Goal: Task Accomplishment & Management: Manage account settings

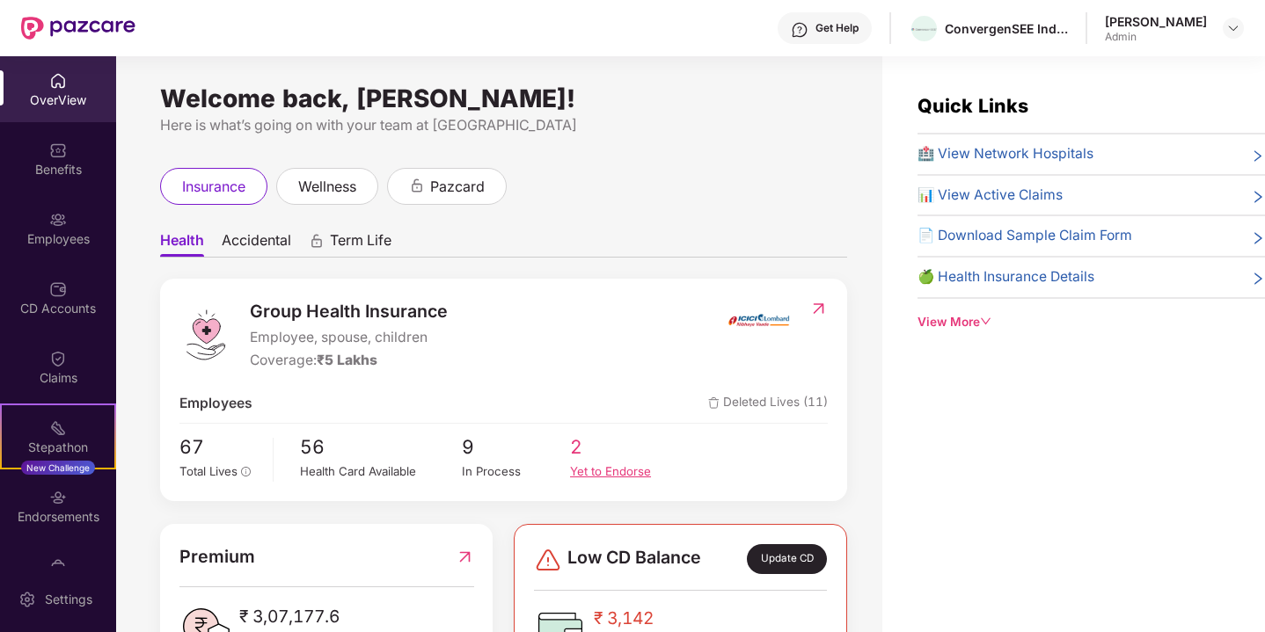
click at [576, 453] on span "2" at bounding box center [624, 447] width 108 height 29
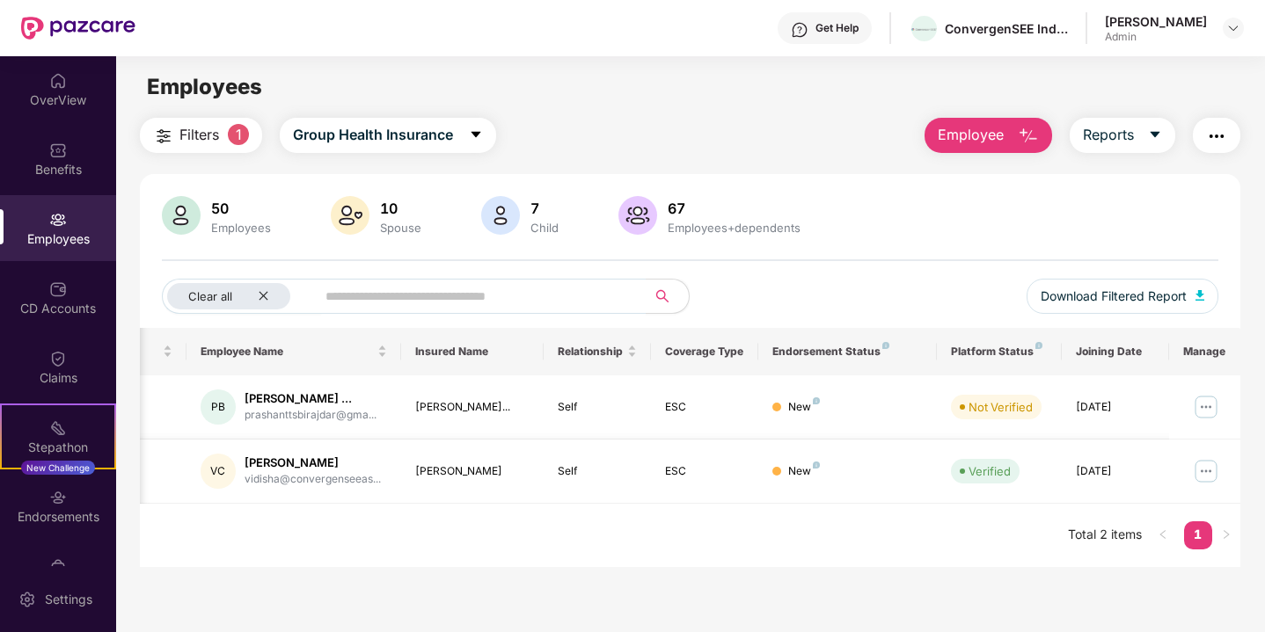
scroll to position [2, 0]
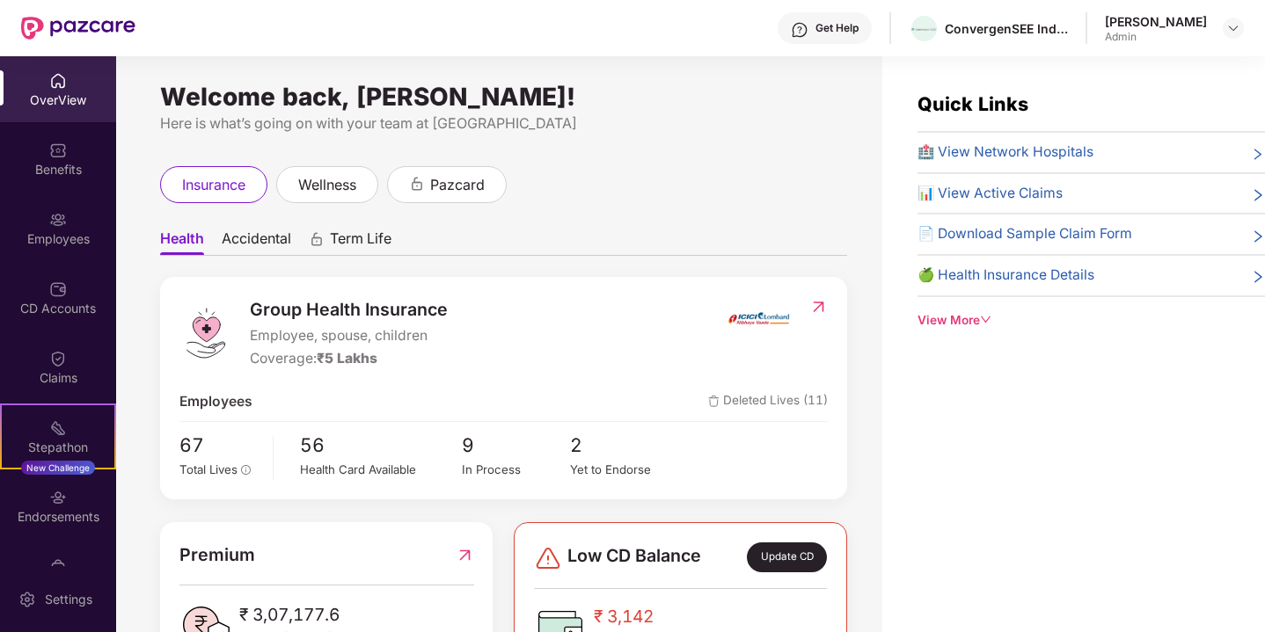
click at [1219, 20] on div "[PERSON_NAME]" at bounding box center [1174, 28] width 139 height 31
click at [1239, 29] on img at bounding box center [1233, 28] width 14 height 14
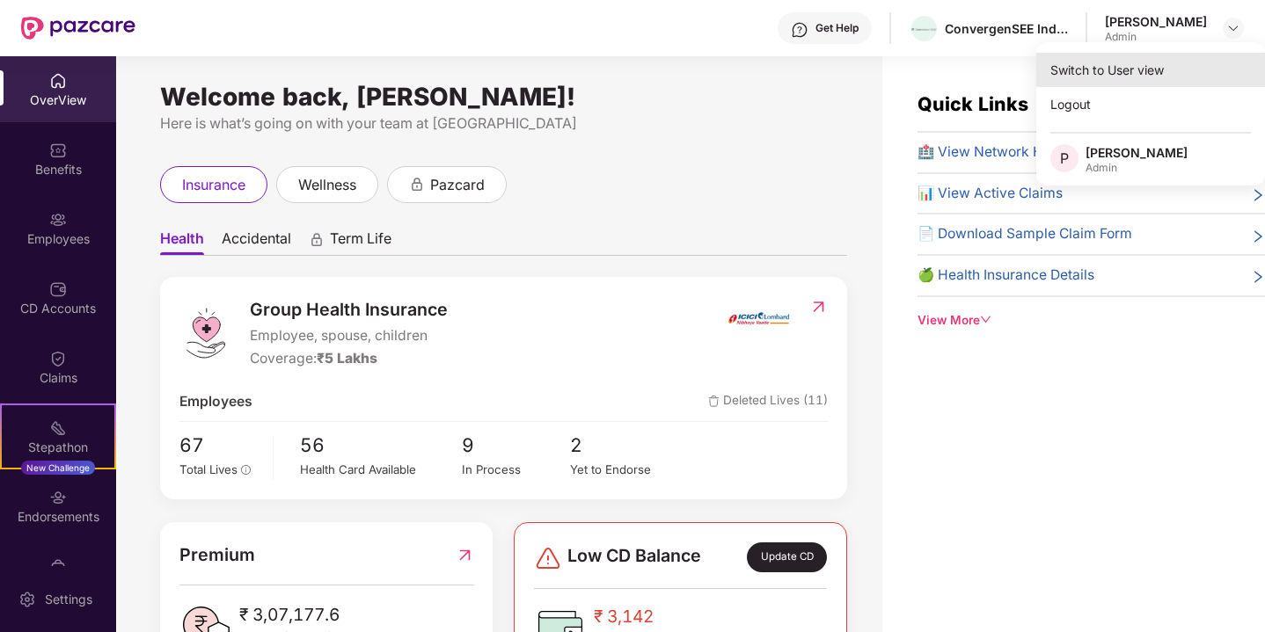
click at [1157, 77] on div "Switch to User view" at bounding box center [1150, 70] width 229 height 34
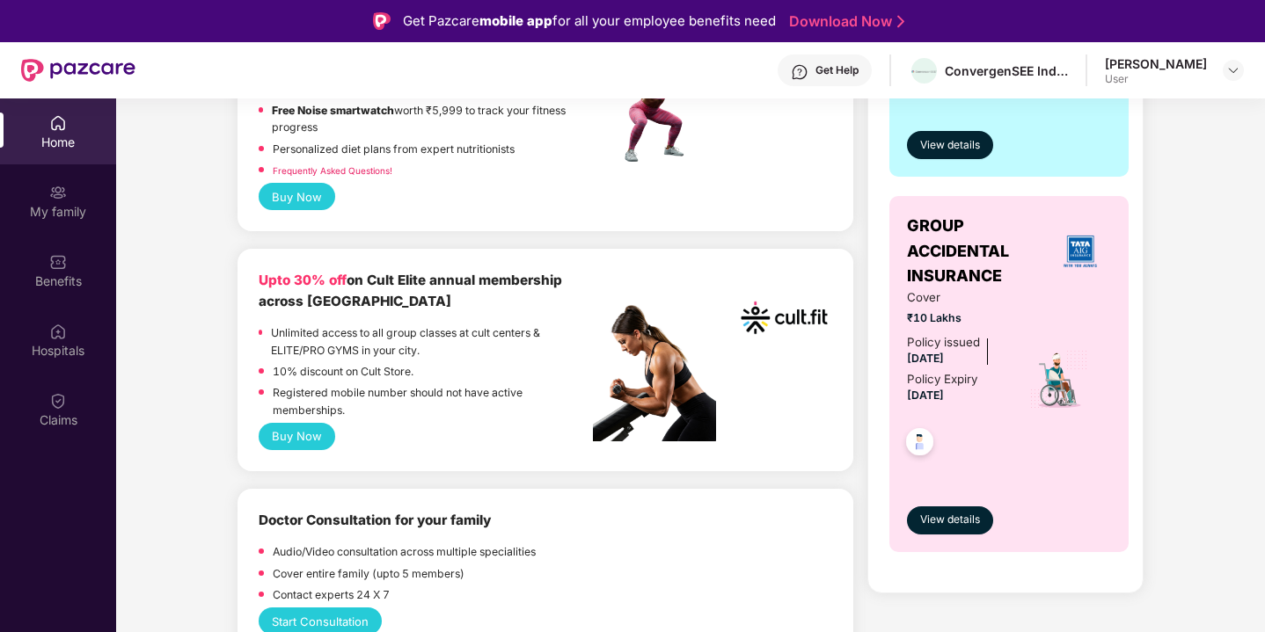
scroll to position [577, 0]
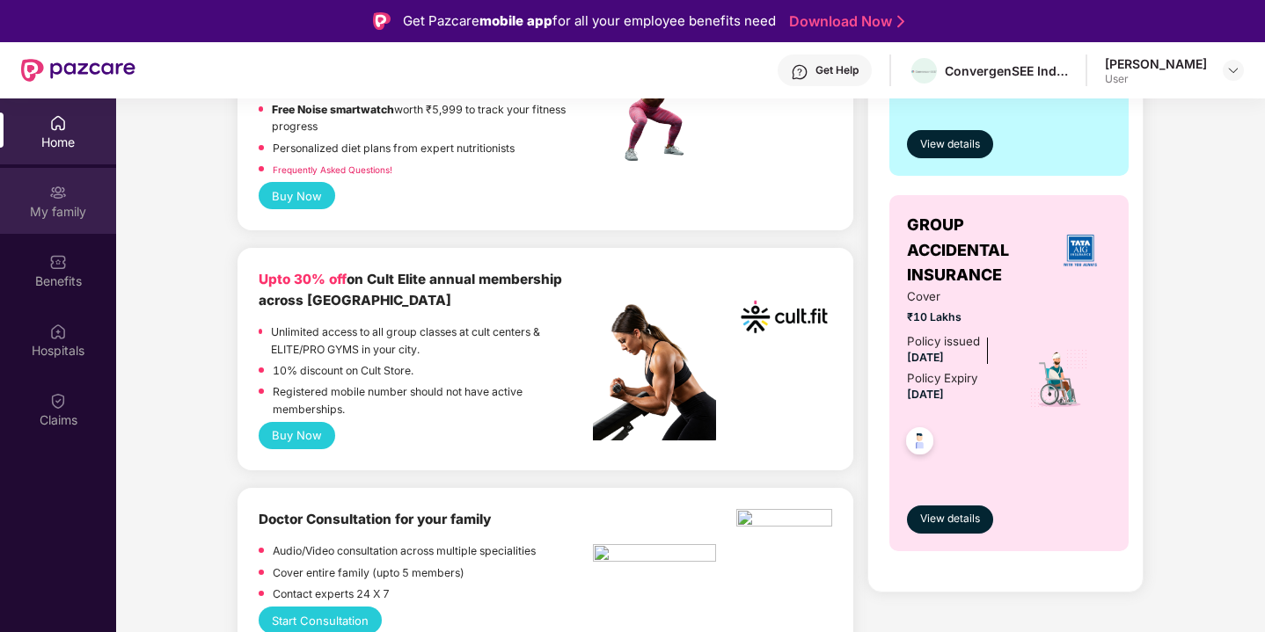
click at [77, 215] on div "My family" at bounding box center [58, 212] width 116 height 18
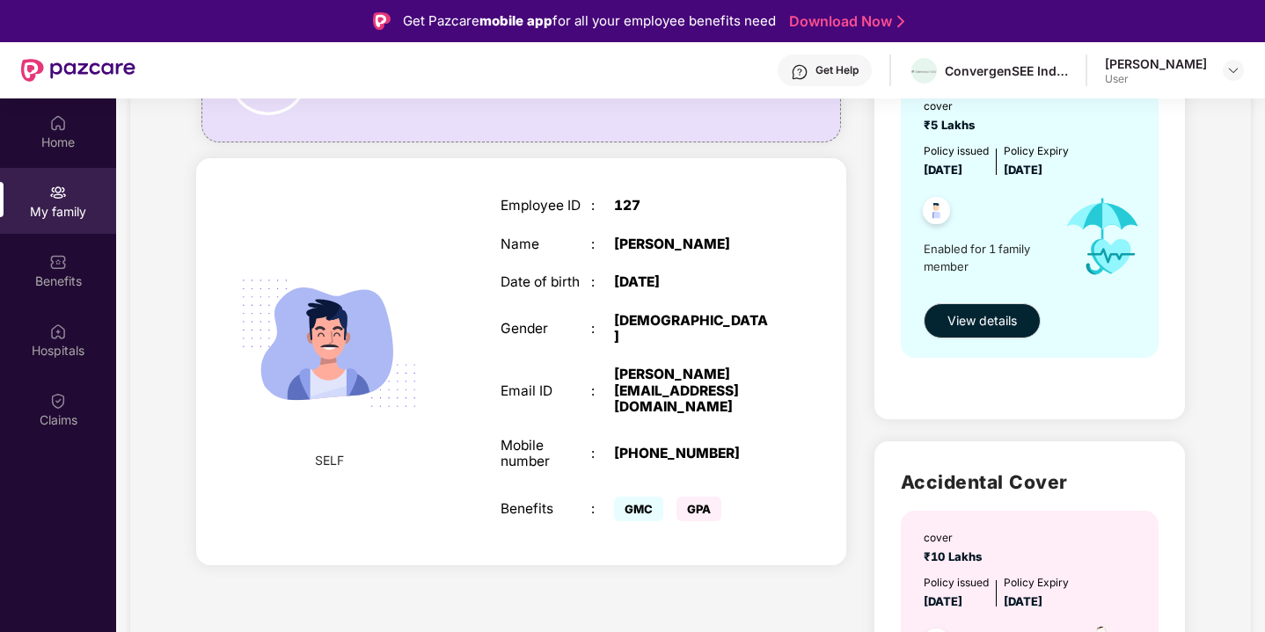
scroll to position [230, 0]
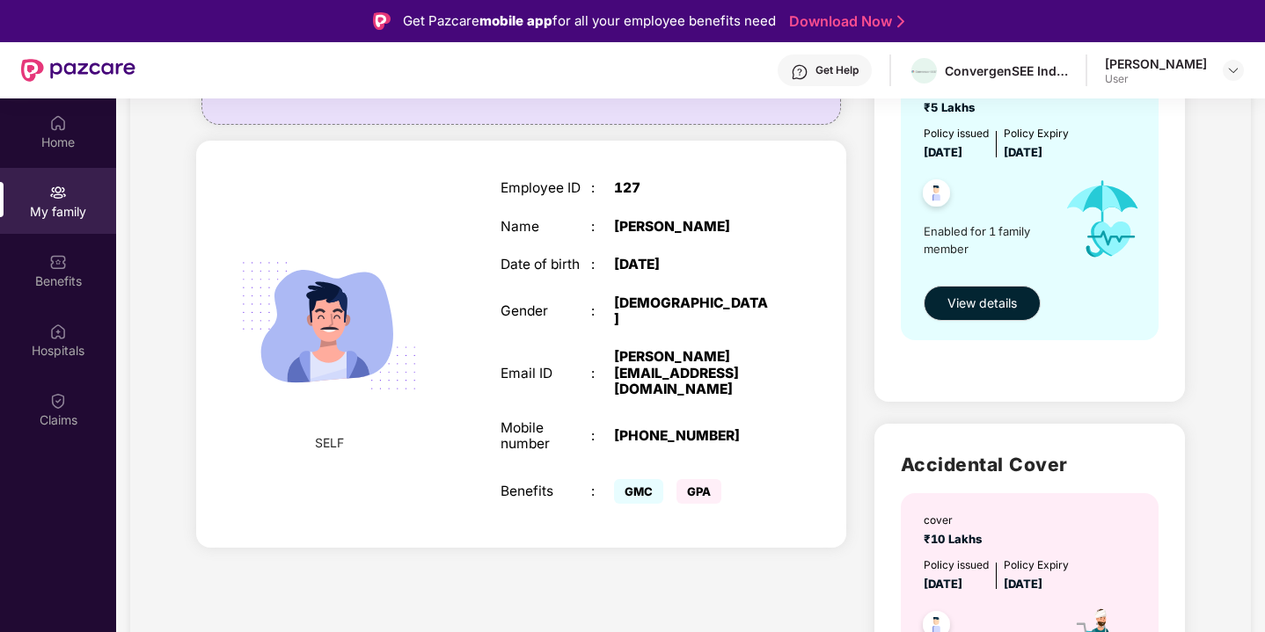
click at [409, 457] on div "SELF Employee ID : 127 Name : [PERSON_NAME] Date of birth : [DEMOGRAPHIC_DATA] …" at bounding box center [521, 344] width 650 height 407
click at [1000, 289] on button "View details" at bounding box center [982, 303] width 117 height 35
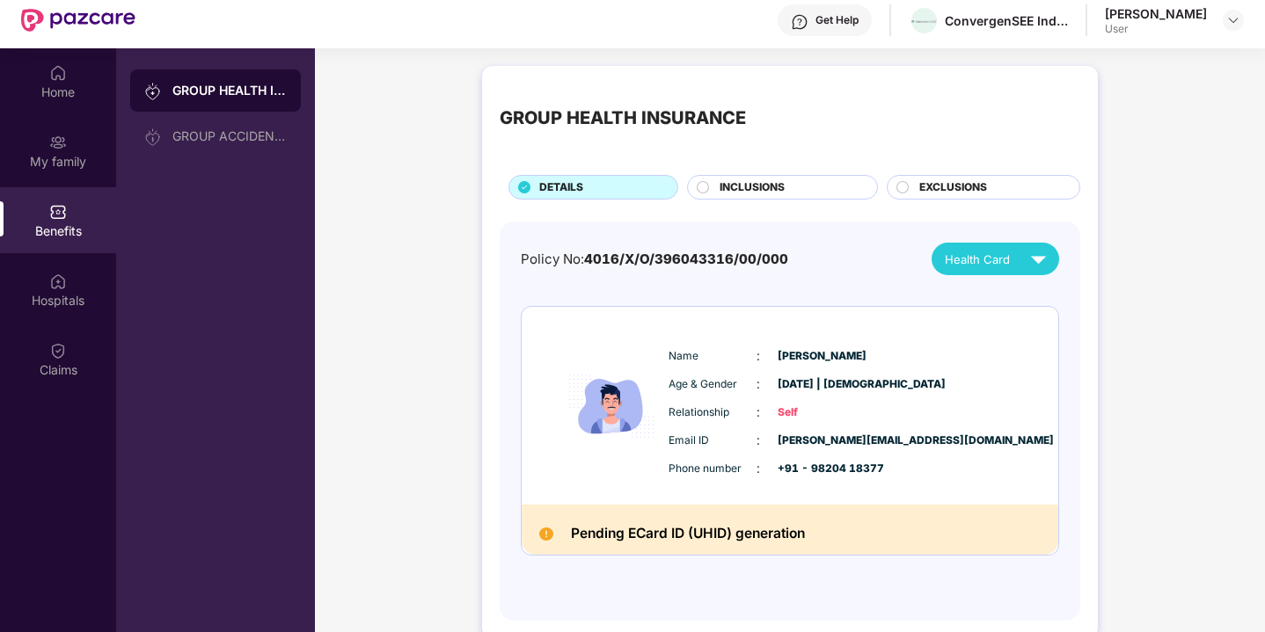
scroll to position [55, 0]
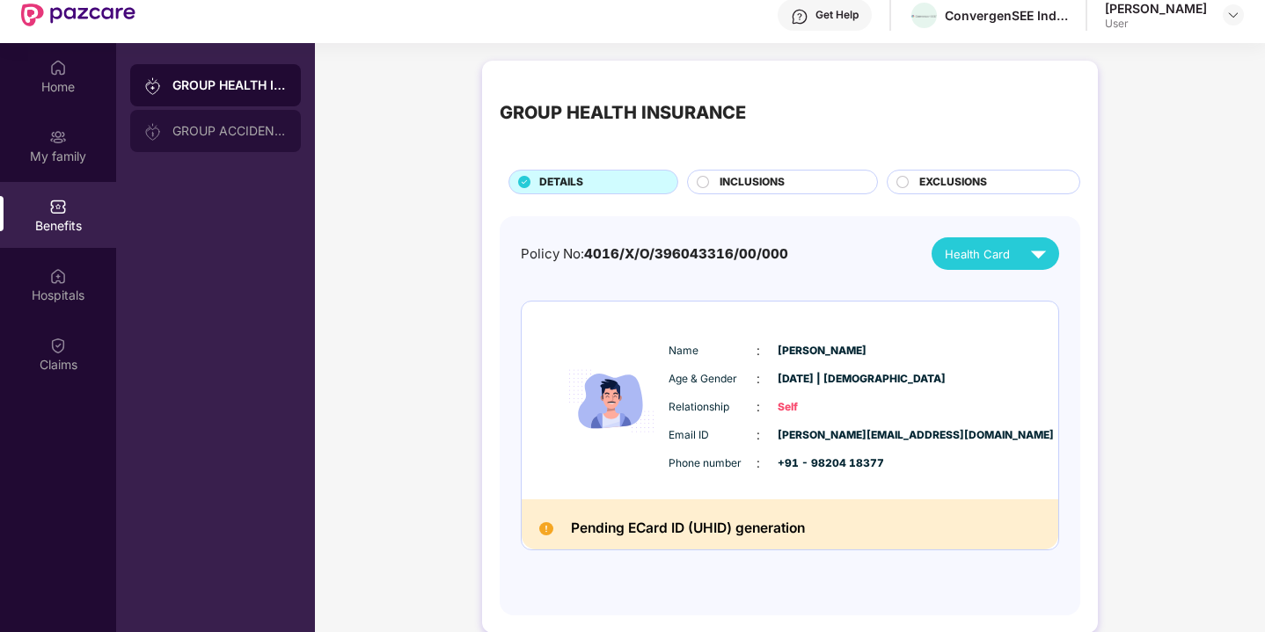
click at [229, 136] on div "GROUP ACCIDENTAL INSURANCE" at bounding box center [229, 131] width 114 height 14
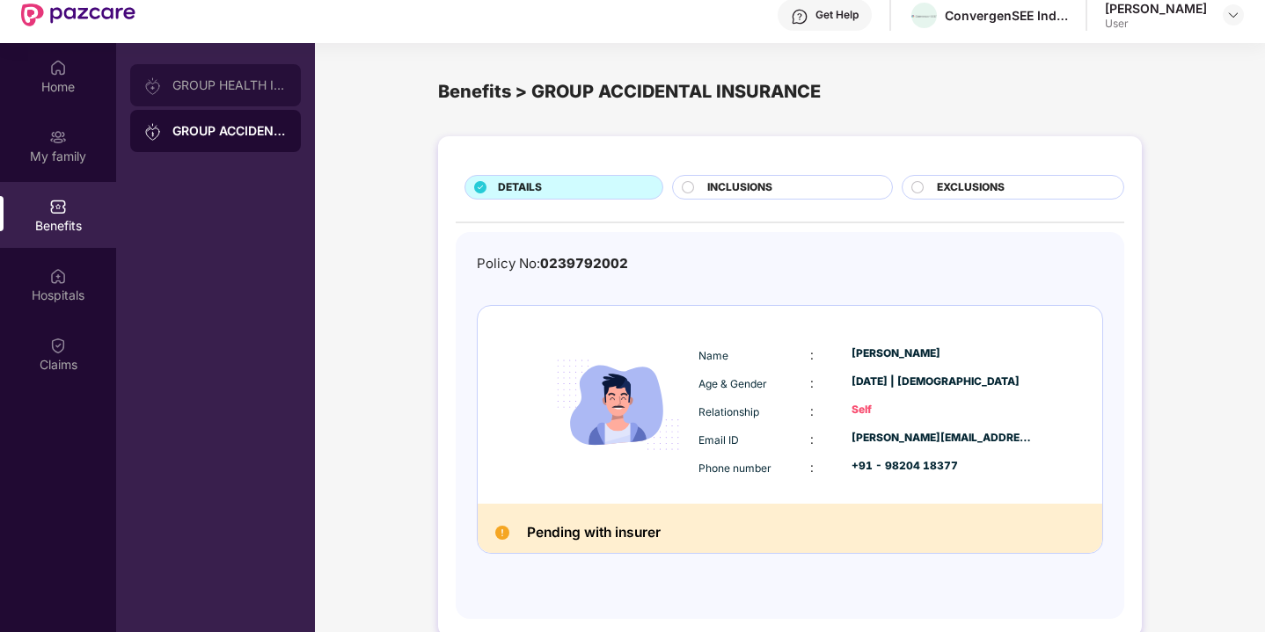
click at [184, 82] on div "GROUP HEALTH INSURANCE" at bounding box center [229, 85] width 114 height 14
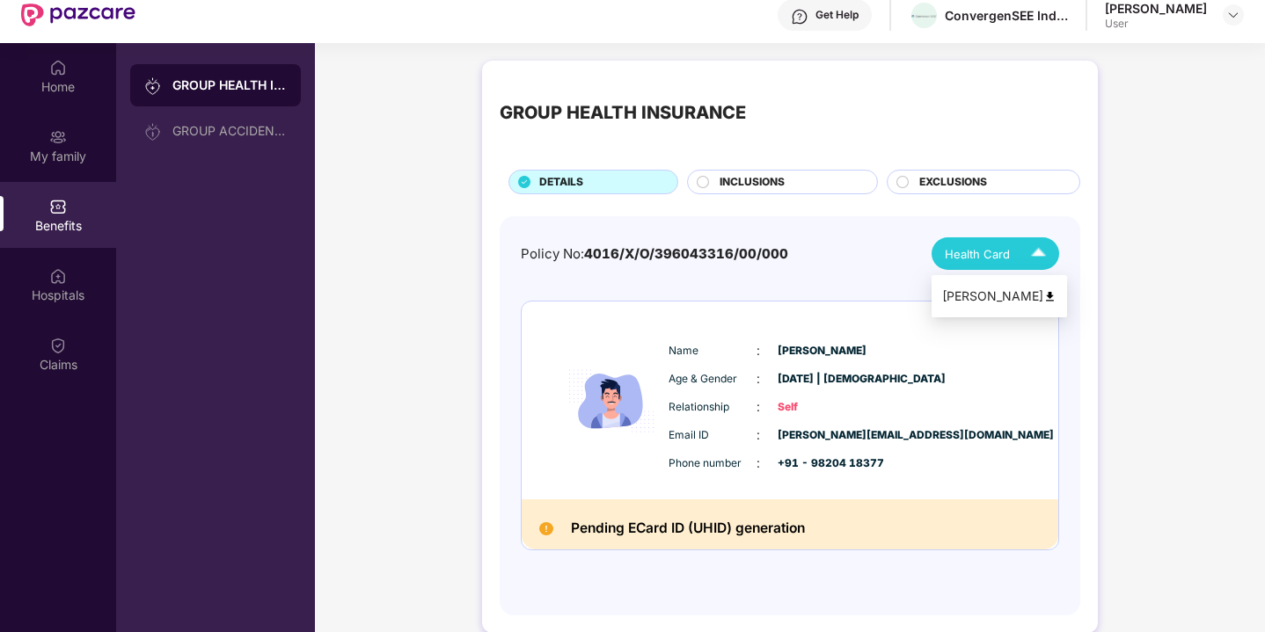
click at [994, 249] on span "Health Card" at bounding box center [977, 254] width 65 height 18
click at [986, 297] on div "[PERSON_NAME]" at bounding box center [999, 296] width 114 height 19
click at [983, 298] on div "[PERSON_NAME]" at bounding box center [999, 296] width 114 height 19
click at [1020, 297] on div "[PERSON_NAME]" at bounding box center [999, 296] width 114 height 19
click at [1040, 257] on img at bounding box center [1038, 253] width 31 height 31
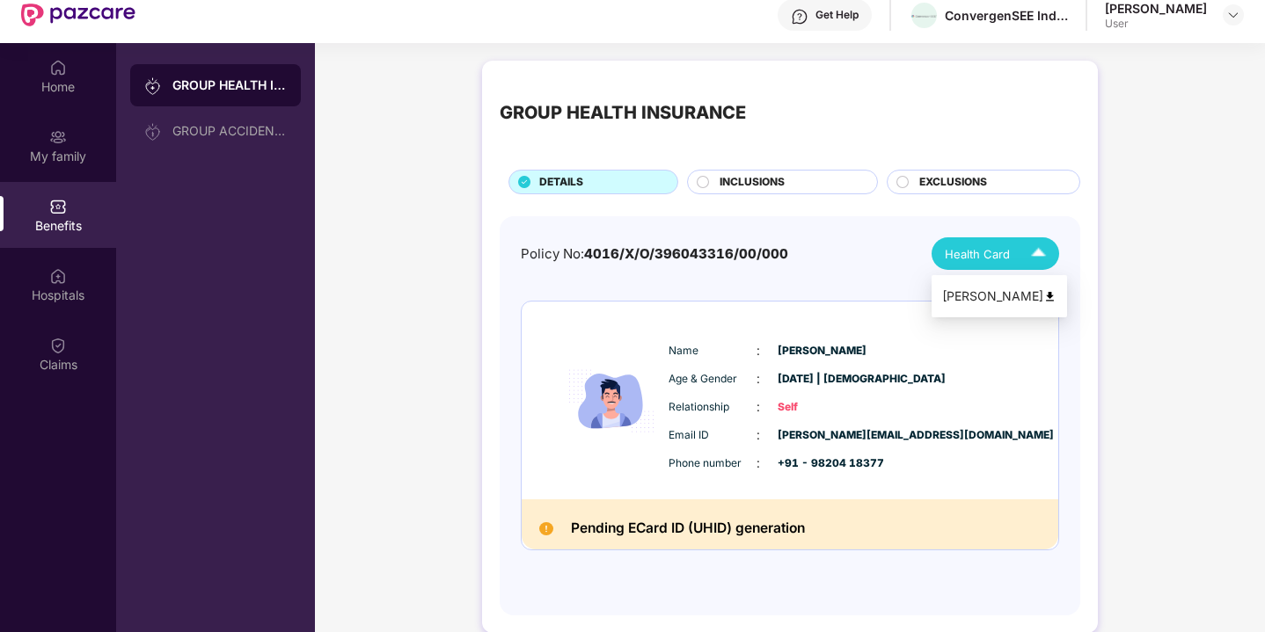
click at [1043, 299] on img at bounding box center [1049, 296] width 13 height 13
